Goal: Find specific page/section: Find specific page/section

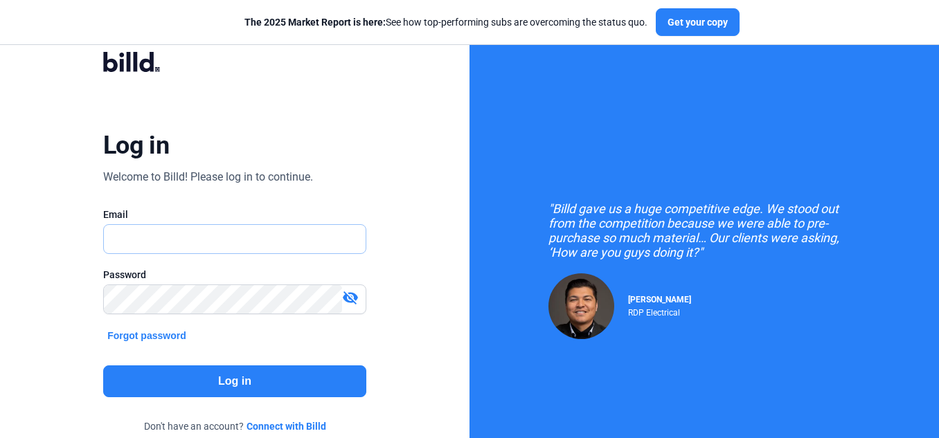
click at [186, 238] on input "text" at bounding box center [235, 239] width 262 height 28
type input "[PERSON_NAME][EMAIL_ADDRESS][DOMAIN_NAME]"
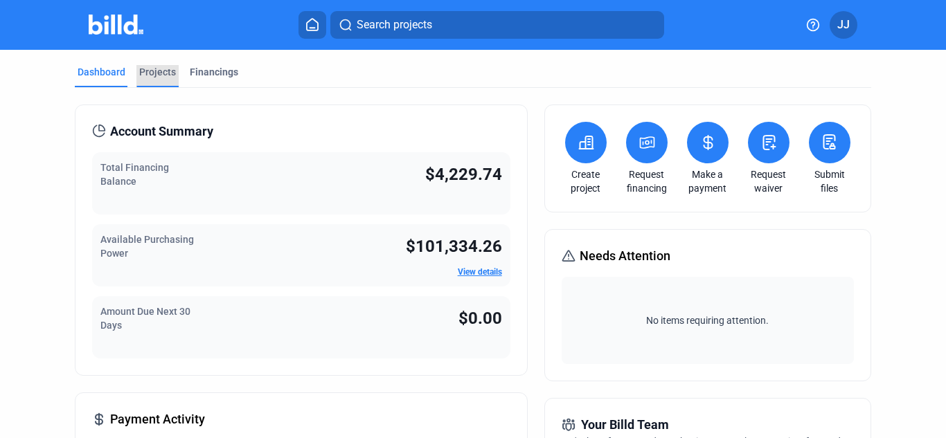
click at [165, 80] on div "Projects" at bounding box center [157, 76] width 42 height 22
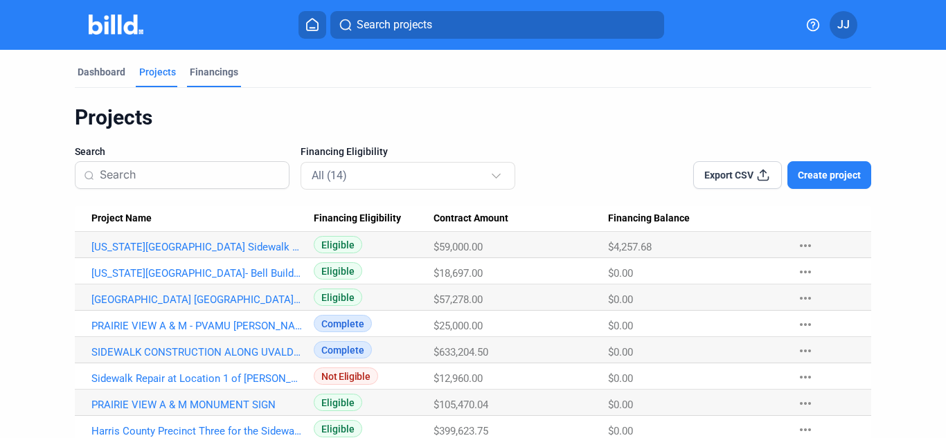
click at [217, 75] on div "Financings" at bounding box center [214, 72] width 48 height 14
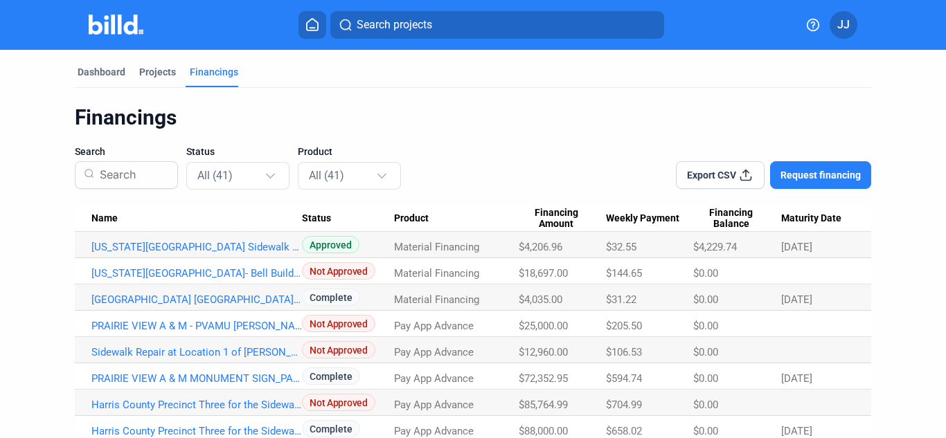
click at [384, 35] on button "Search projects" at bounding box center [497, 25] width 334 height 28
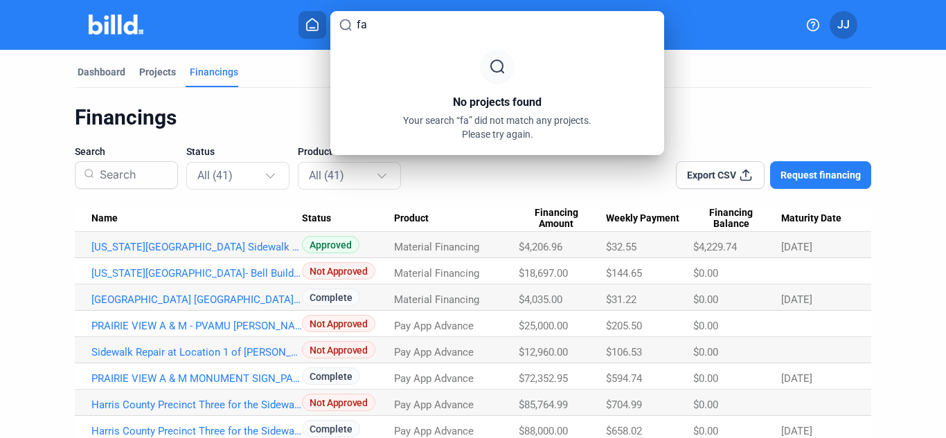
type input "f"
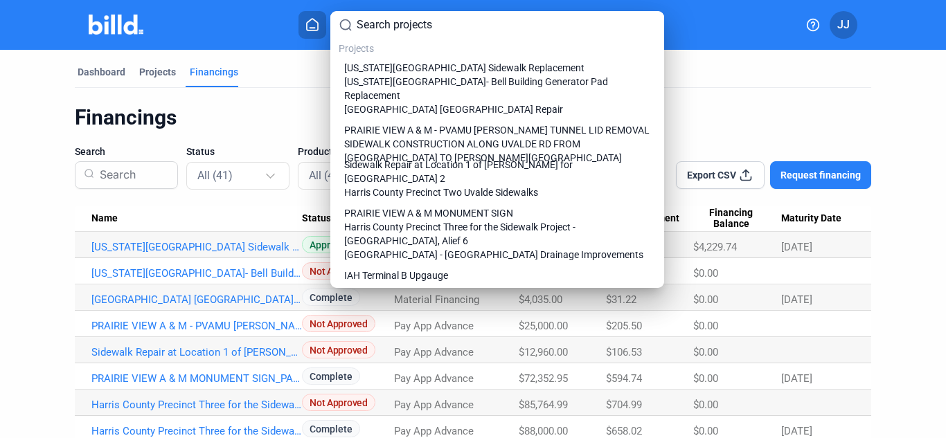
click at [271, 129] on div at bounding box center [473, 219] width 946 height 438
